Goal: Task Accomplishment & Management: Use online tool/utility

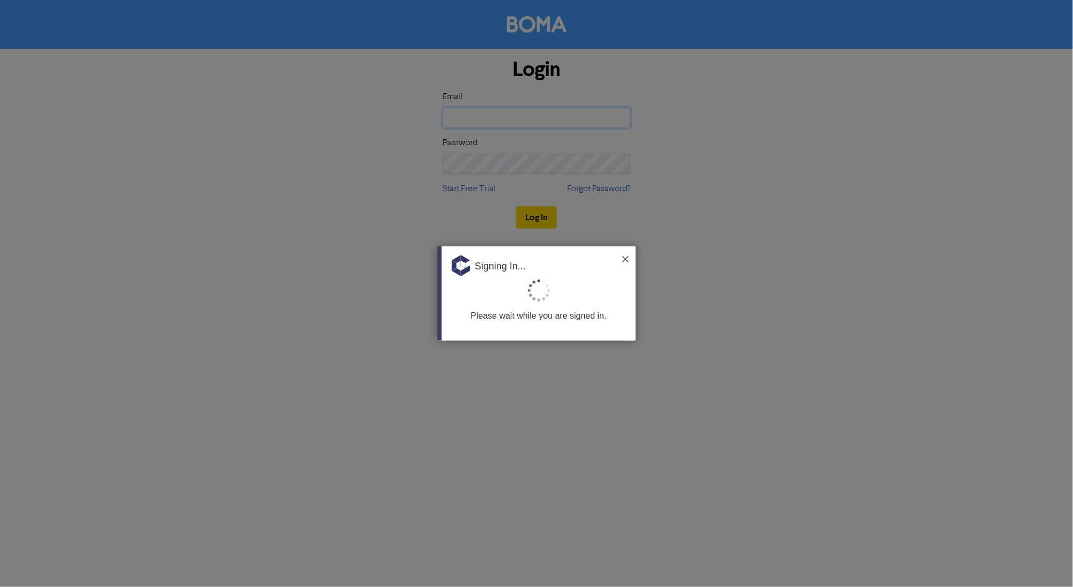
type input "[PERSON_NAME][EMAIL_ADDRESS][DOMAIN_NAME][PERSON_NAME]"
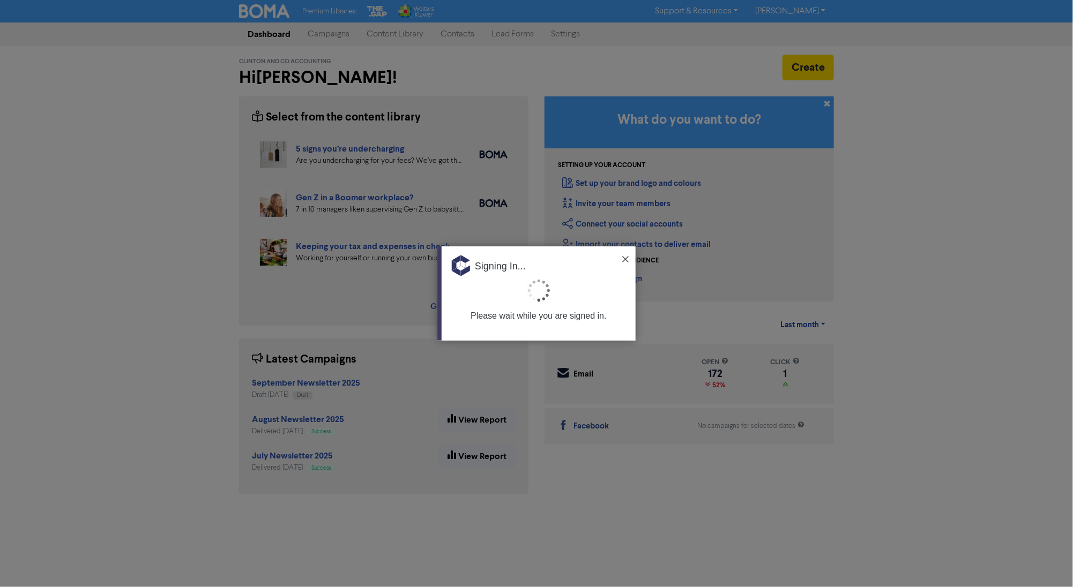
click at [624, 258] on img at bounding box center [625, 259] width 6 height 6
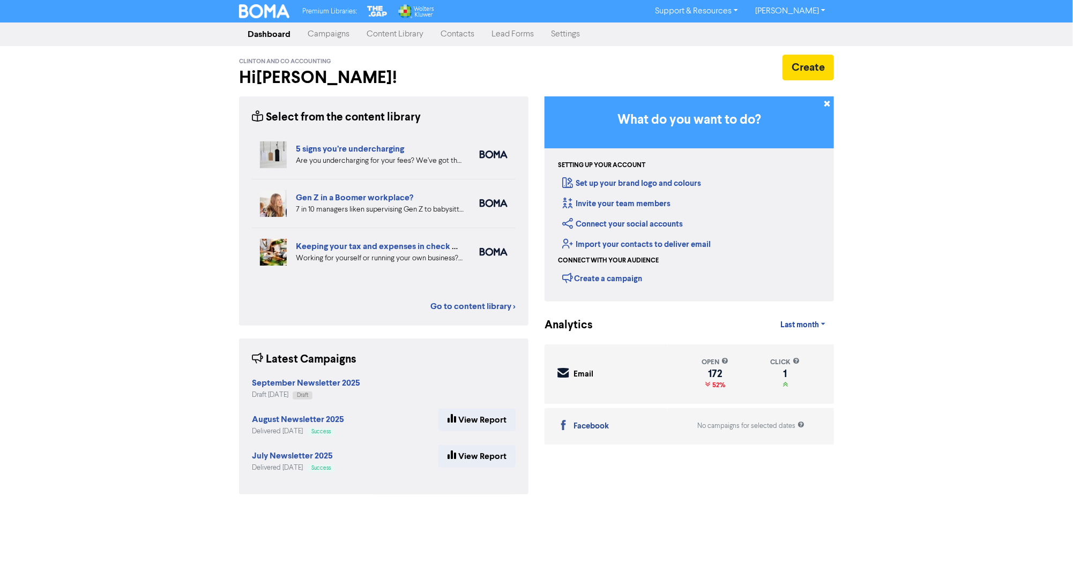
click at [174, 226] on div "Premium Libraries: Support & Resources Video Tutorials FAQ & Guides Marketing E…" at bounding box center [536, 293] width 1073 height 587
click at [263, 382] on strong "September Newsletter 2025" at bounding box center [306, 383] width 108 height 11
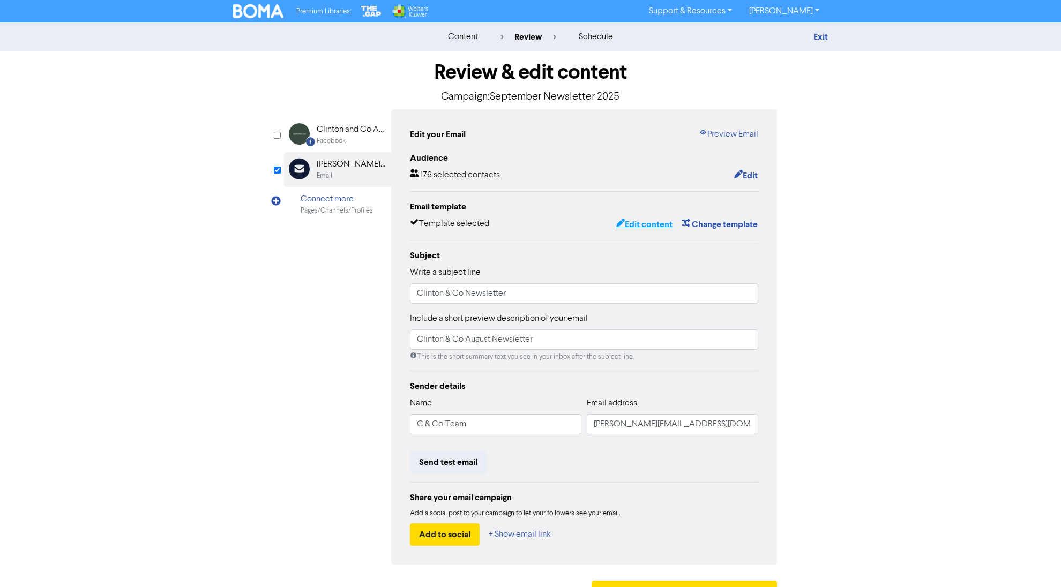
click at [637, 224] on button "Edit content" at bounding box center [644, 225] width 57 height 14
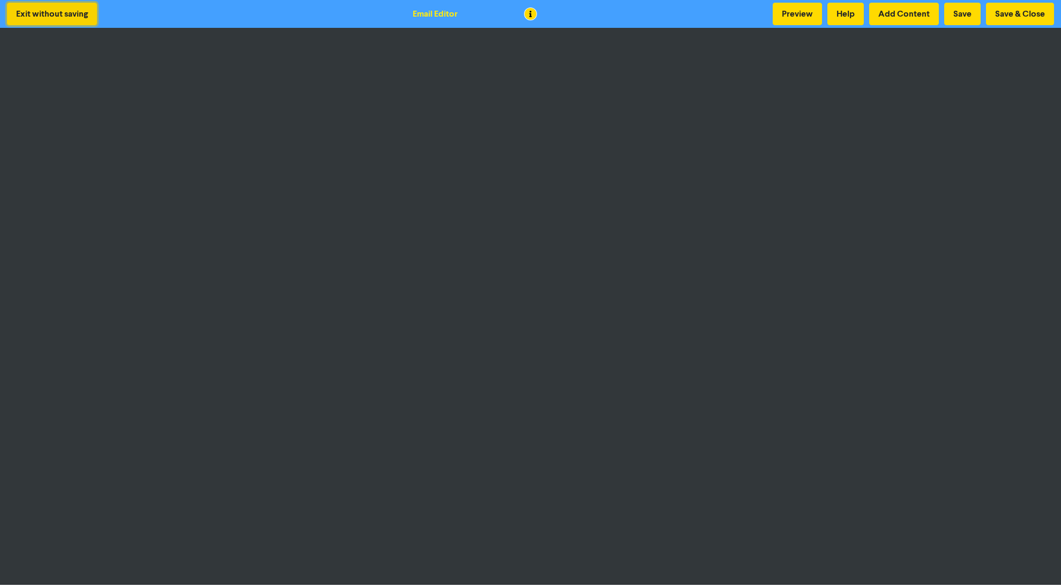
click at [71, 15] on button "Exit without saving" at bounding box center [52, 14] width 90 height 23
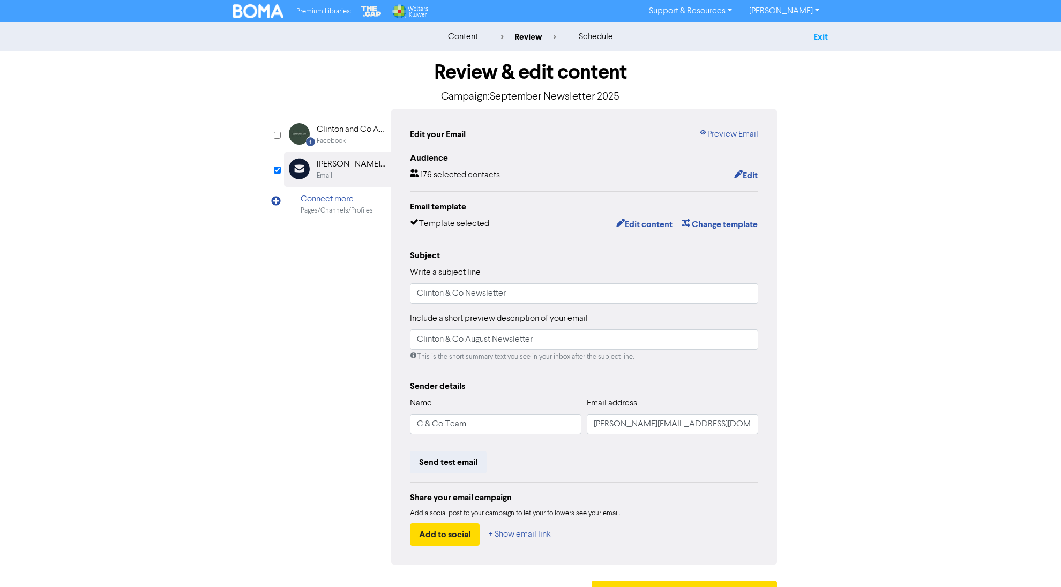
click at [821, 39] on link "Exit" at bounding box center [821, 37] width 14 height 11
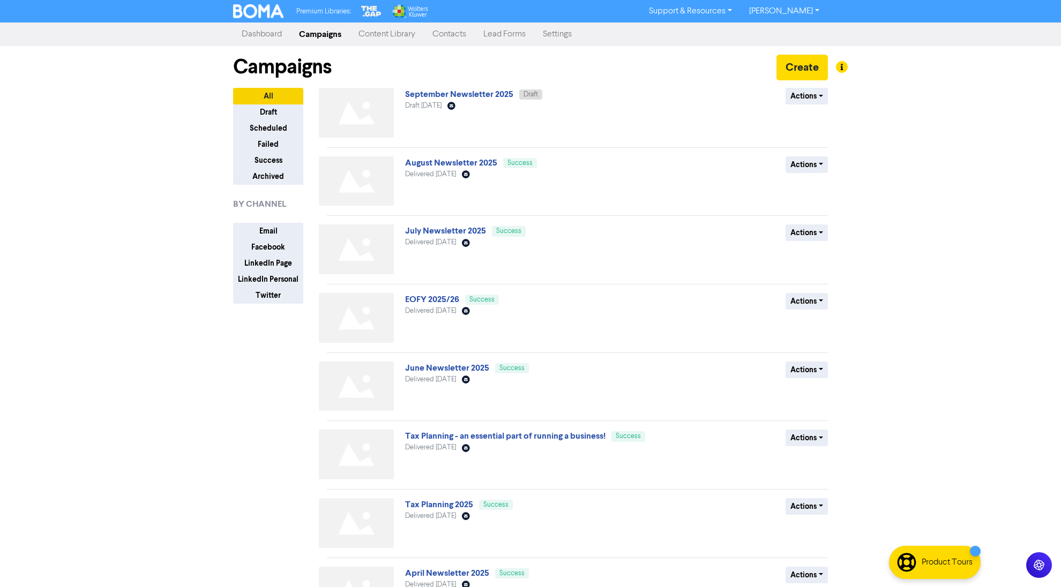
click at [371, 35] on link "Content Library" at bounding box center [387, 34] width 74 height 21
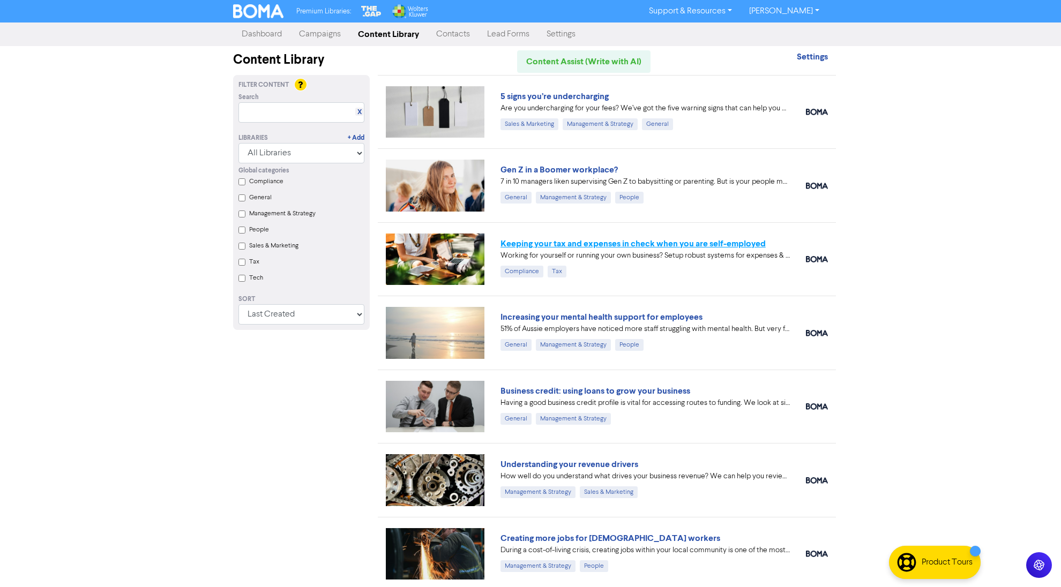
click at [690, 242] on link "Keeping your tax and expenses in check when you are self-employed" at bounding box center [633, 244] width 265 height 11
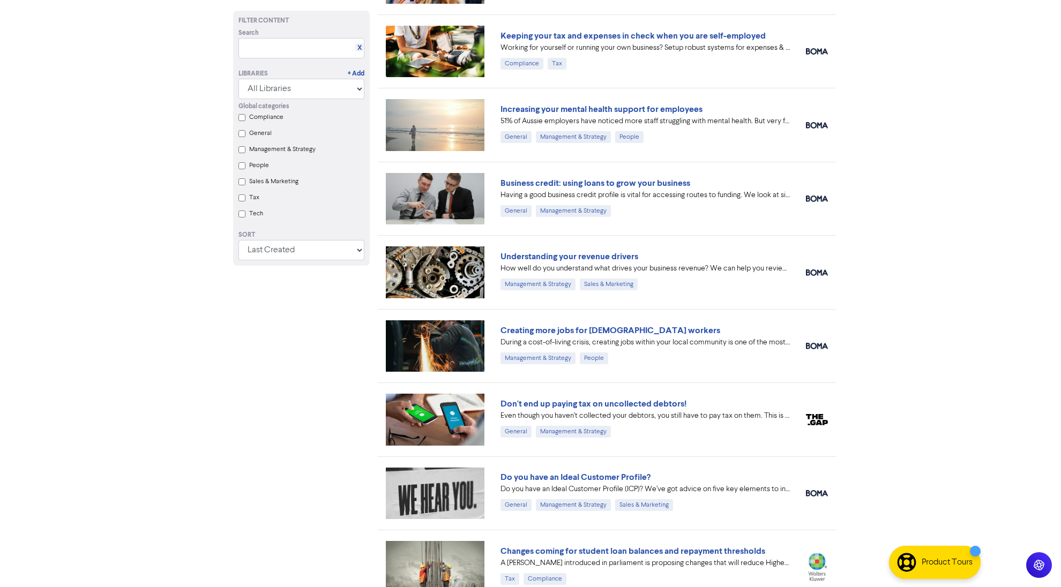
scroll to position [222, 0]
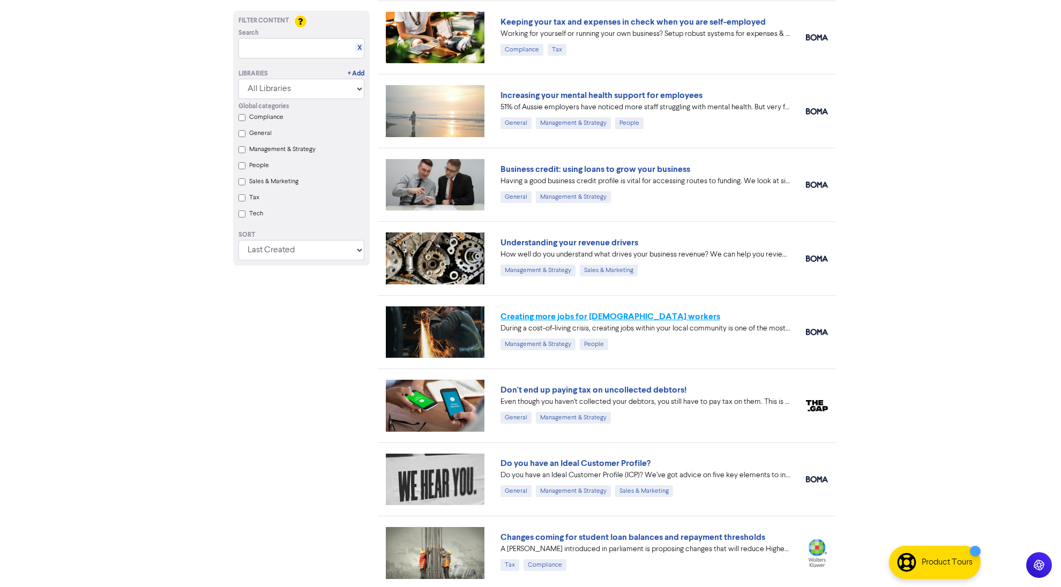
click at [618, 317] on link "Creating more jobs for [DEMOGRAPHIC_DATA] workers" at bounding box center [611, 316] width 220 height 11
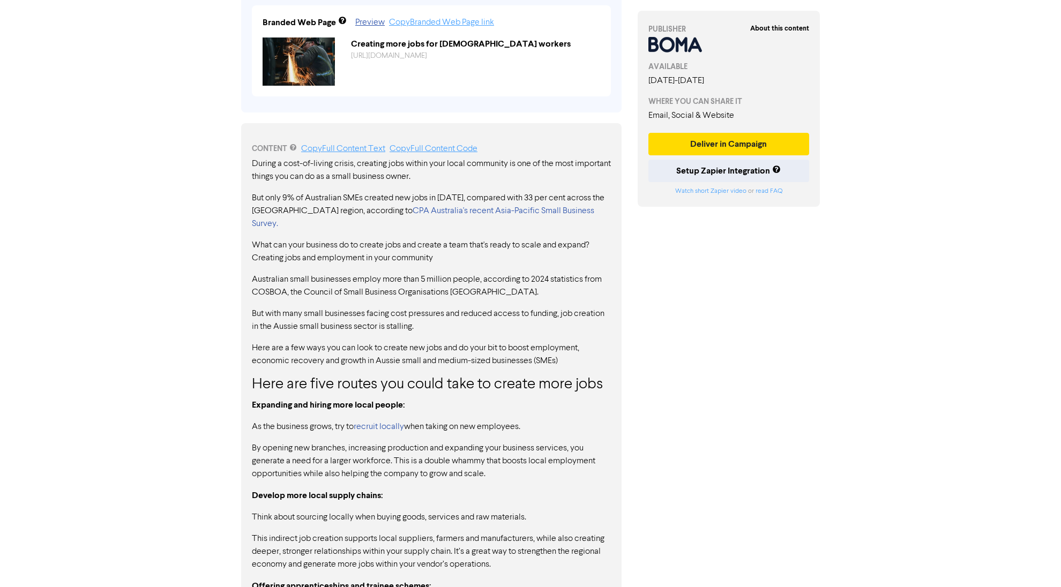
scroll to position [468, 0]
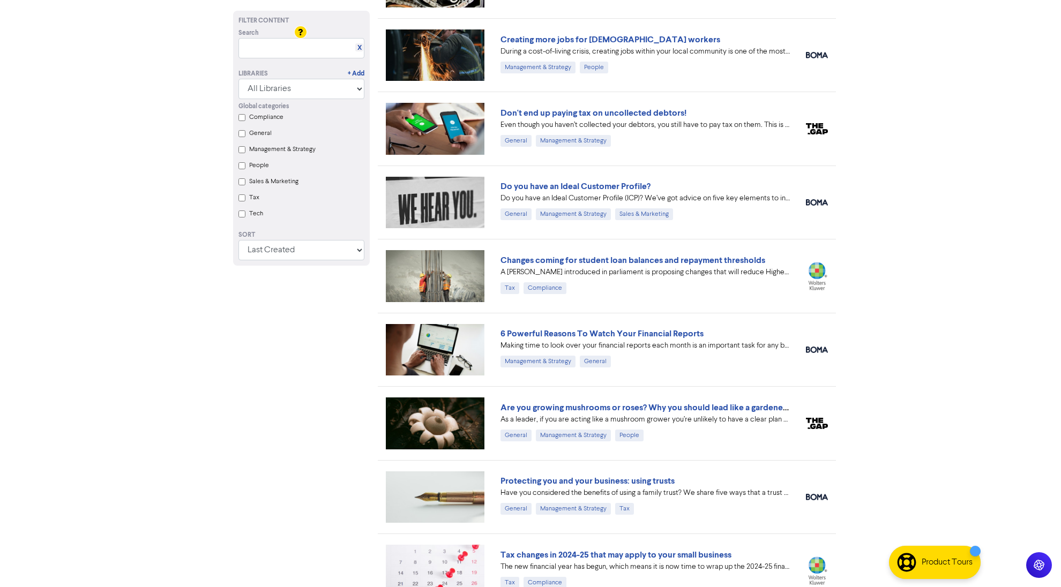
scroll to position [510, 0]
